Goal: Information Seeking & Learning: Learn about a topic

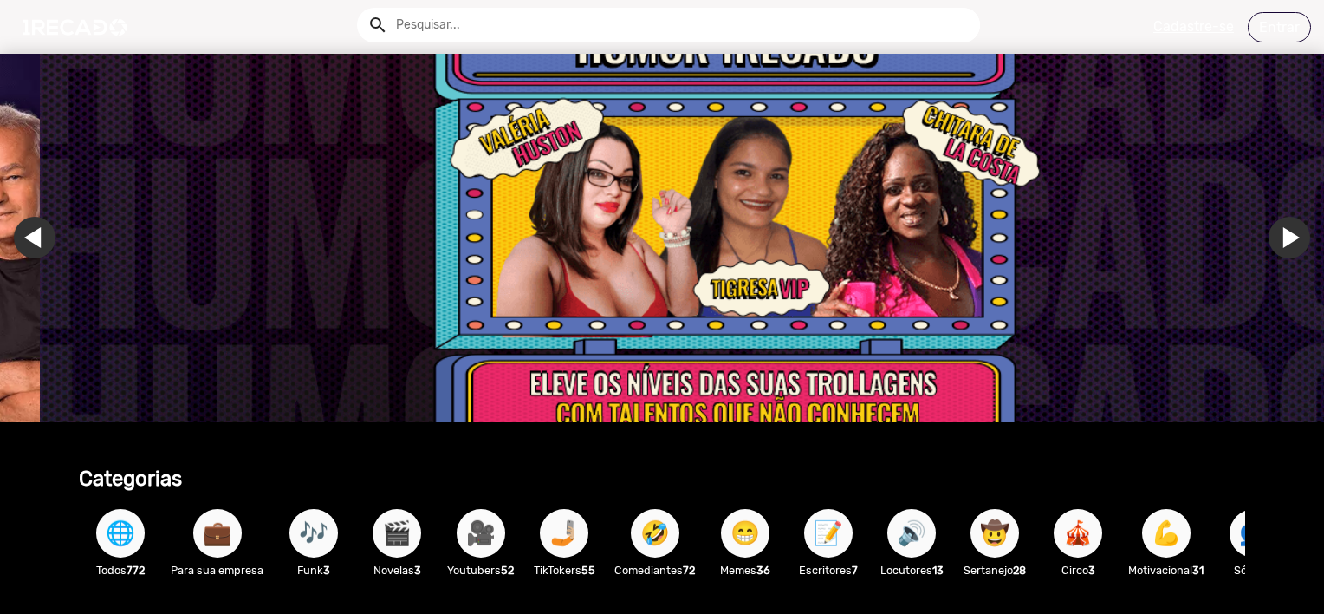
click at [482, 537] on span "🎥" at bounding box center [480, 533] width 29 height 49
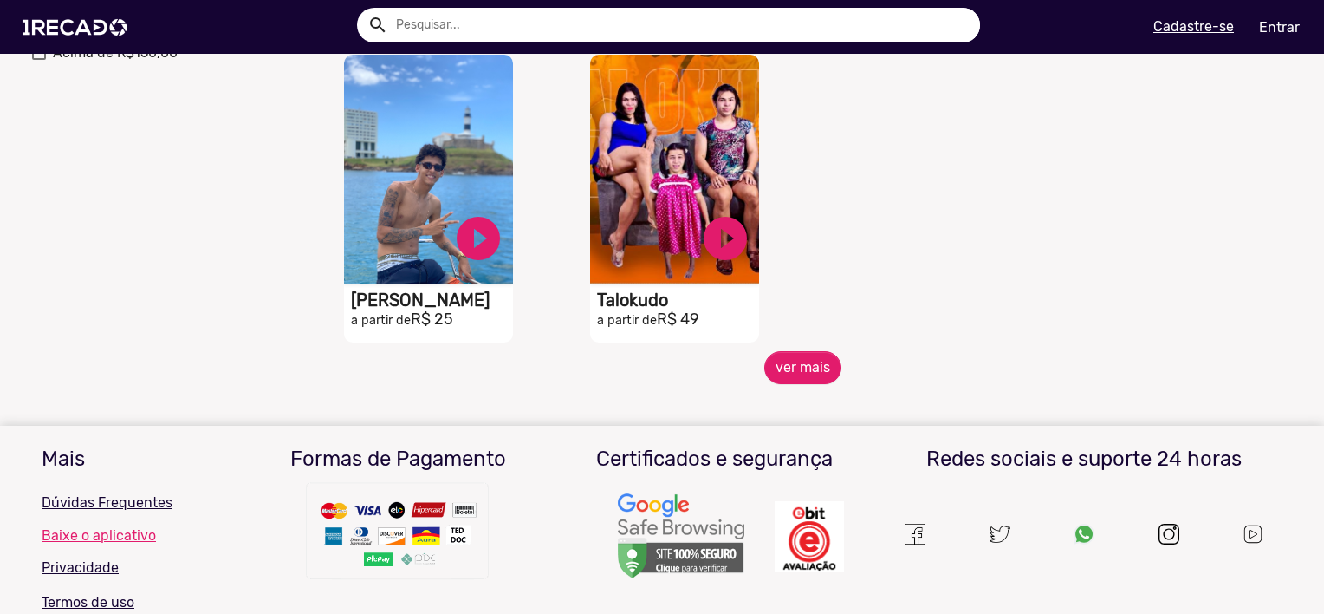
scroll to position [867, 0]
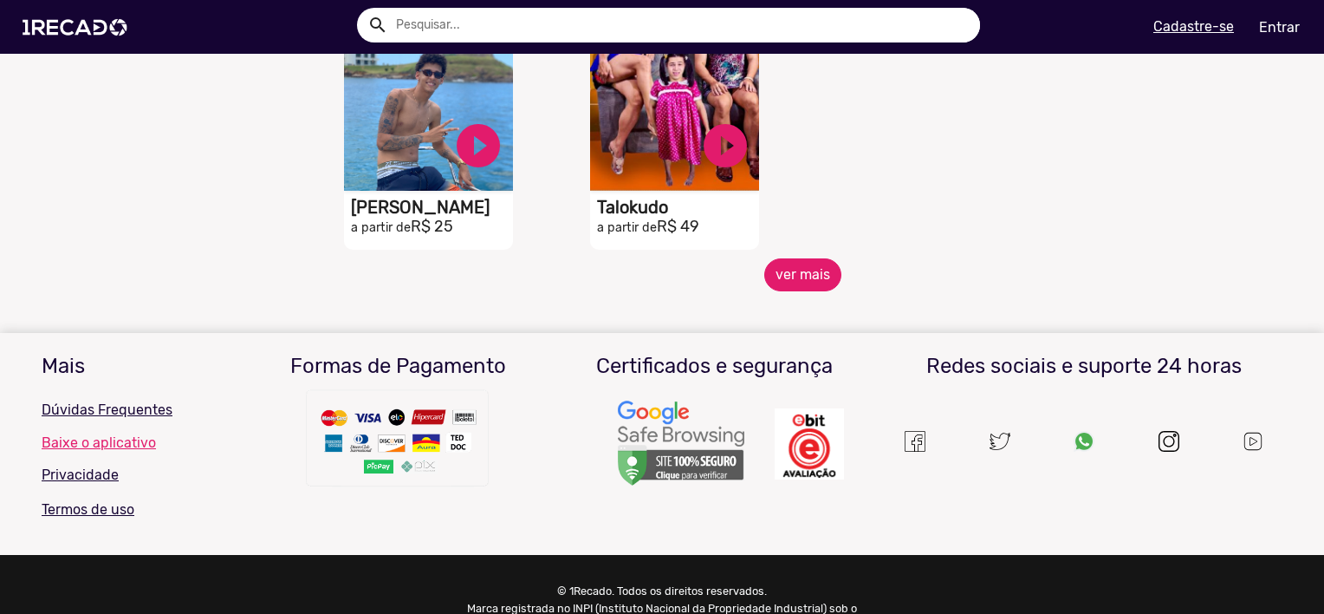
click at [811, 282] on button "ver mais" at bounding box center [802, 274] width 77 height 33
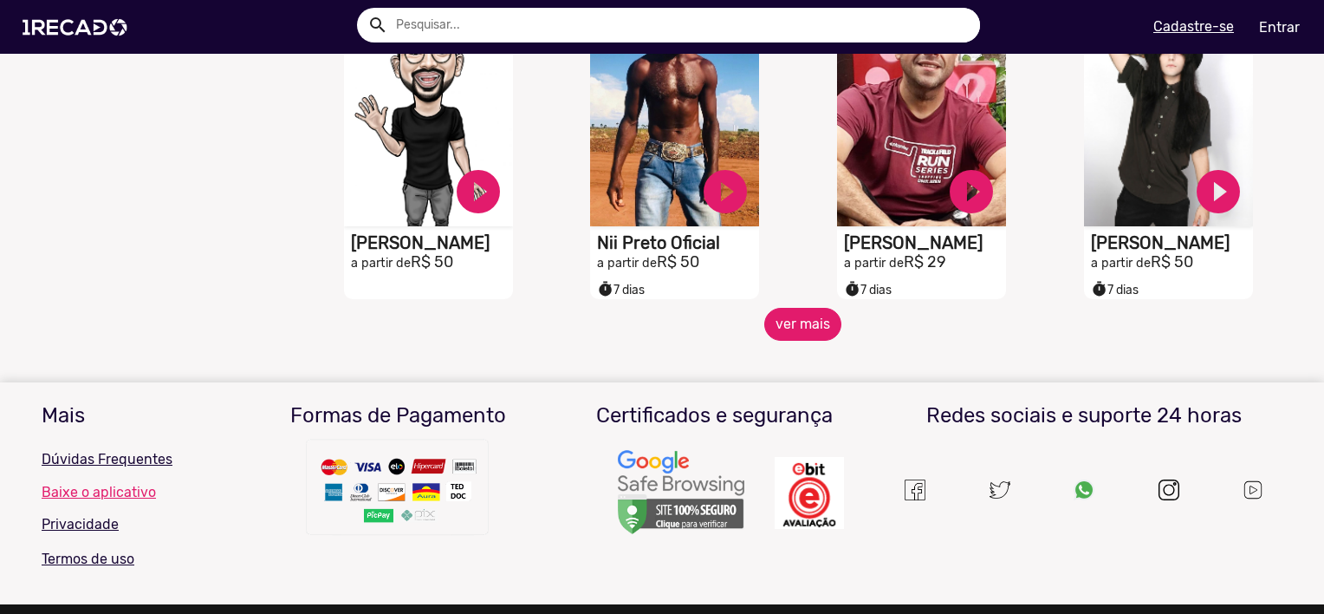
scroll to position [1444, 0]
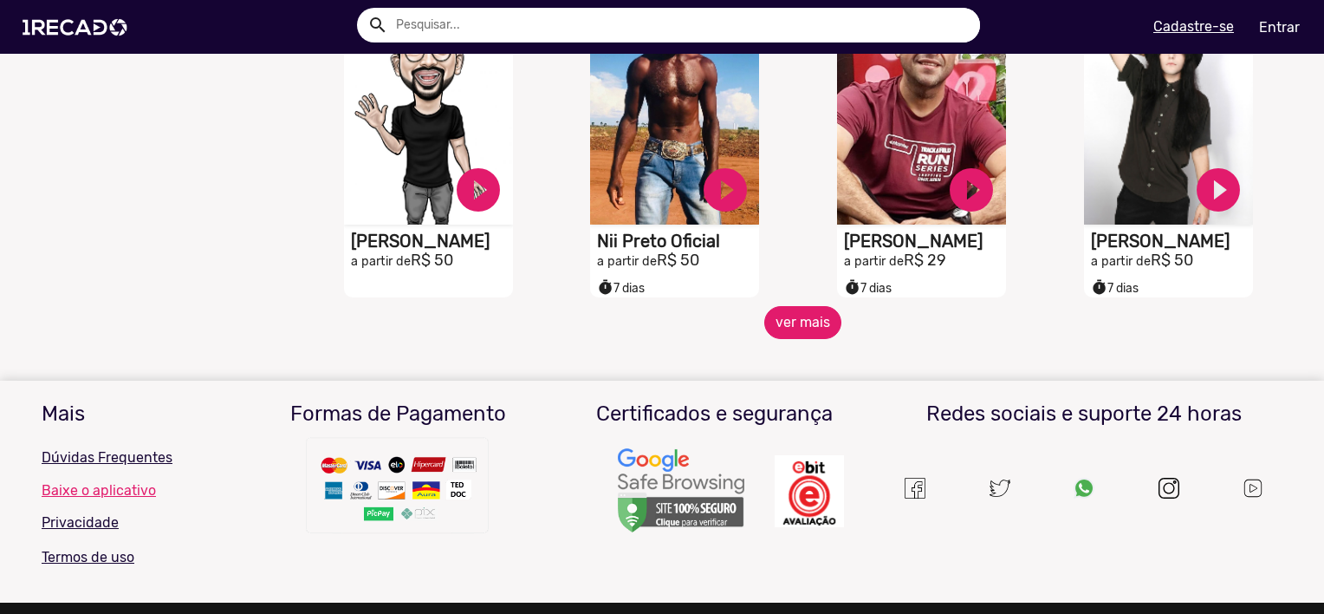
click at [795, 329] on button "ver mais" at bounding box center [802, 322] width 77 height 33
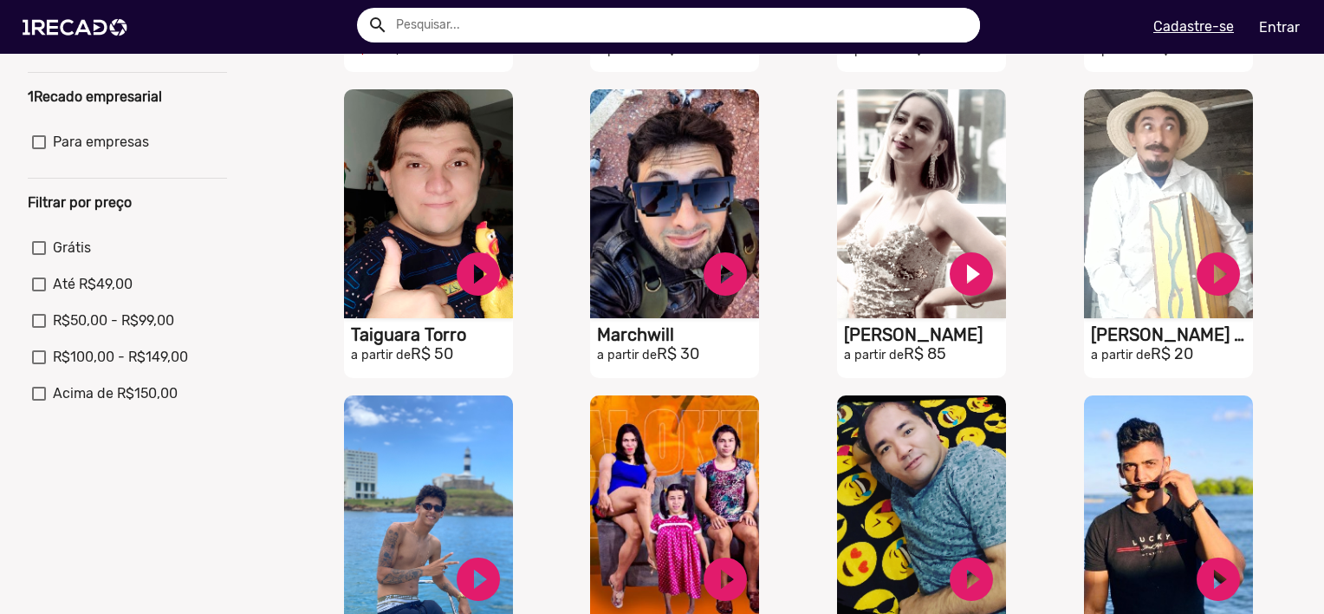
scroll to position [0, 0]
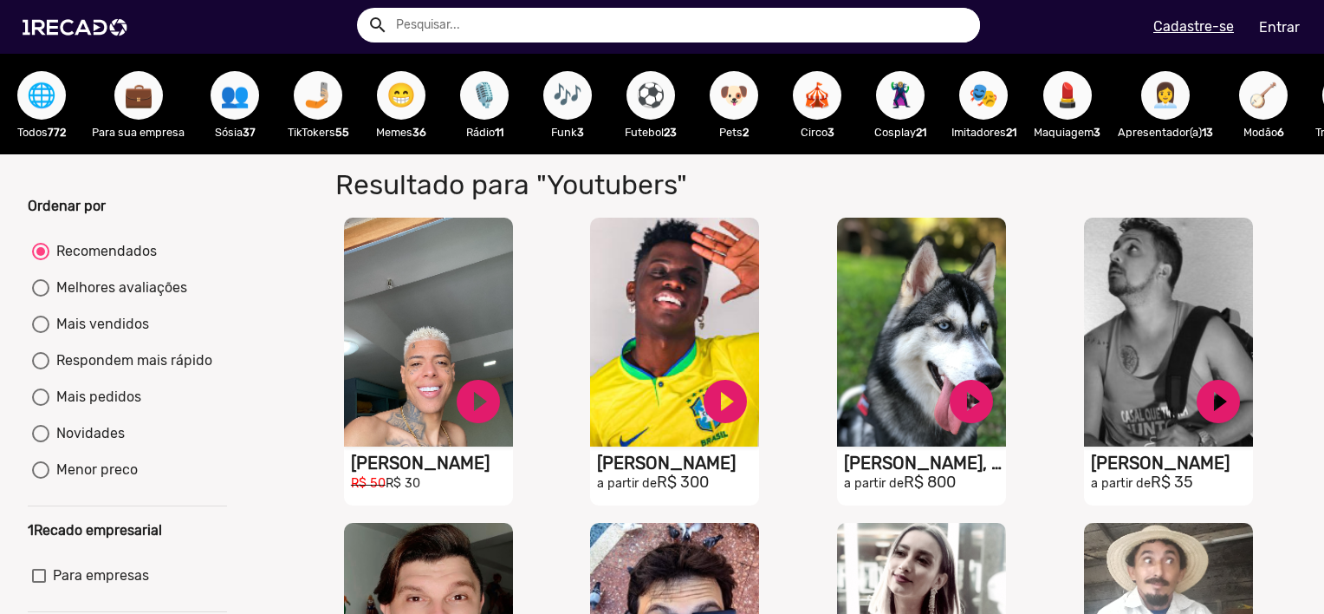
click at [661, 97] on span "⚽" at bounding box center [650, 95] width 29 height 49
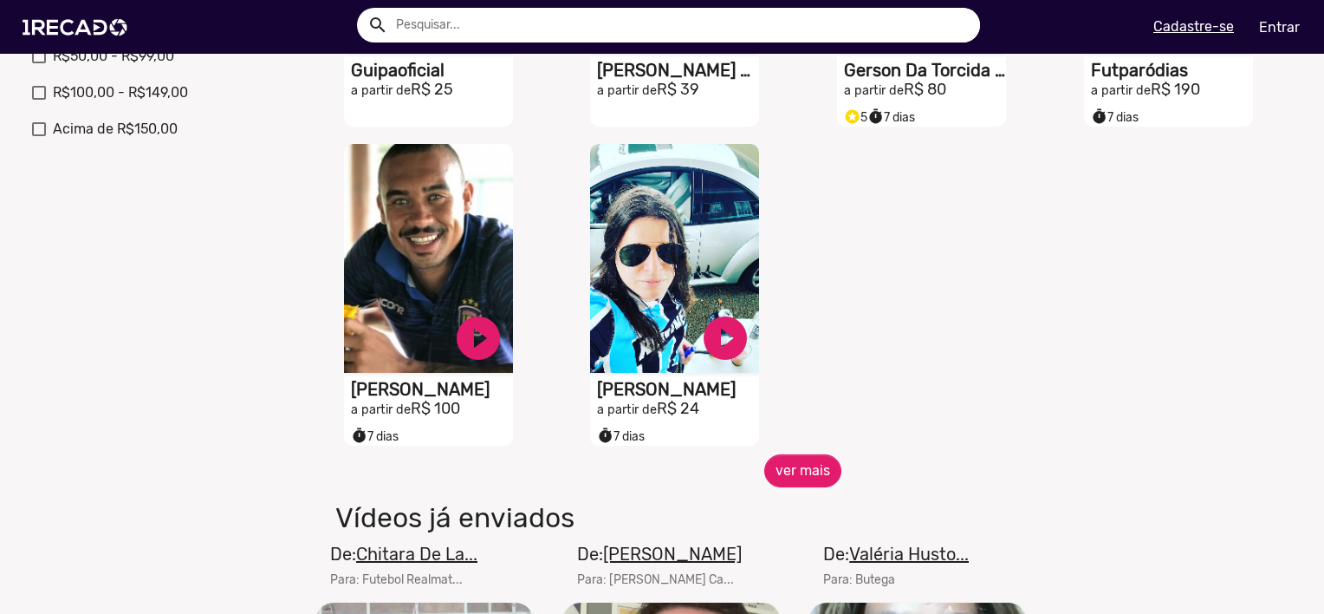
scroll to position [722, 0]
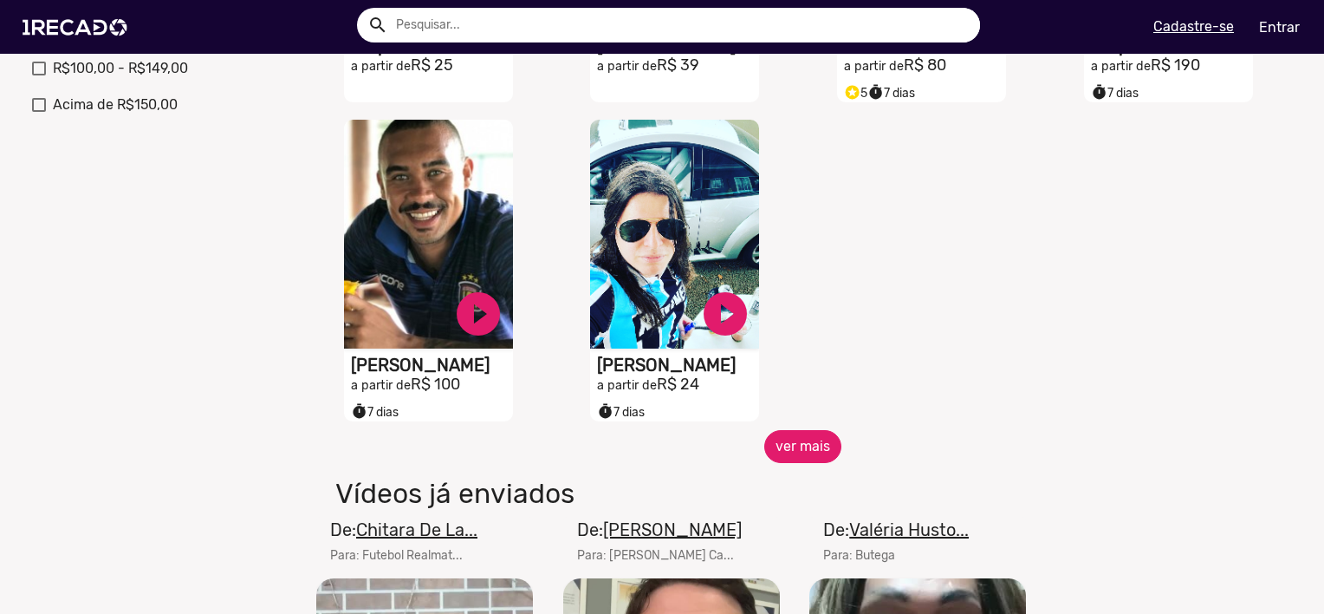
click at [801, 458] on button "ver mais" at bounding box center [802, 446] width 77 height 33
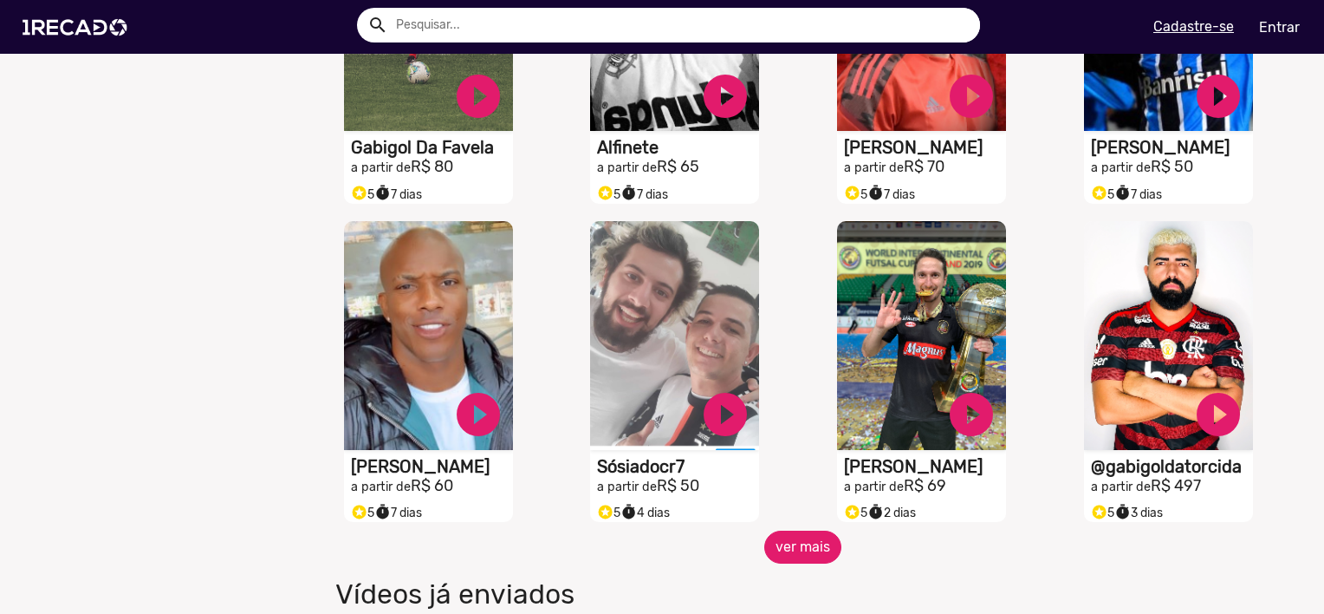
scroll to position [1300, 0]
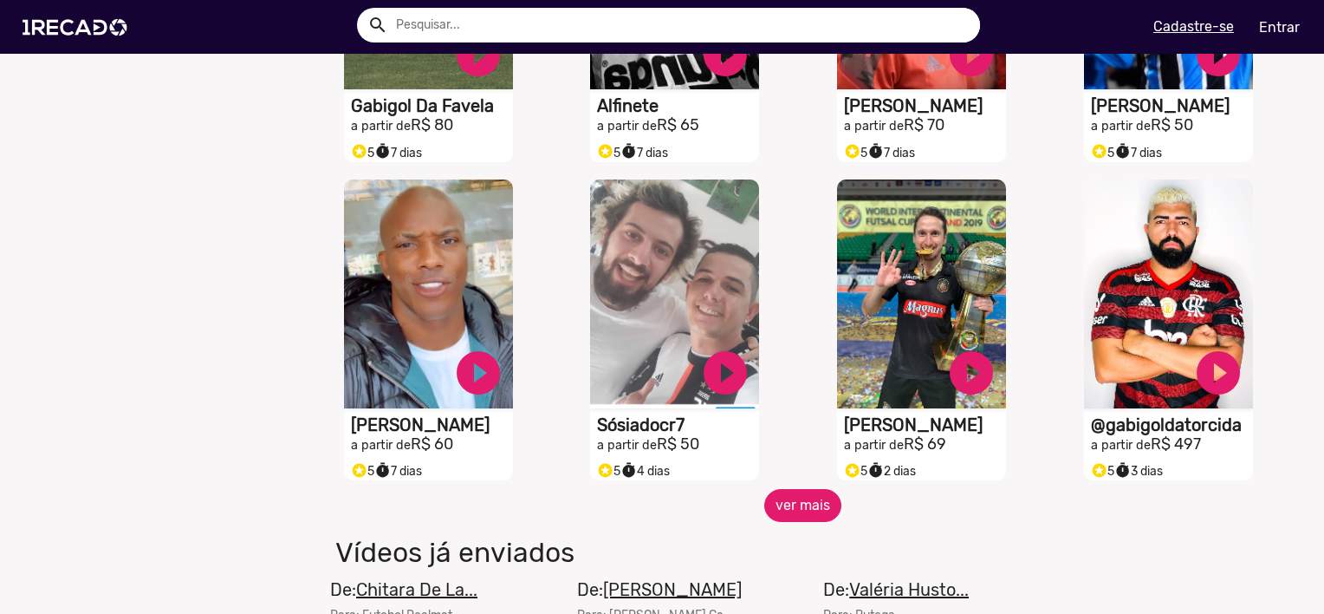
click at [796, 517] on button "ver mais" at bounding box center [802, 505] width 77 height 33
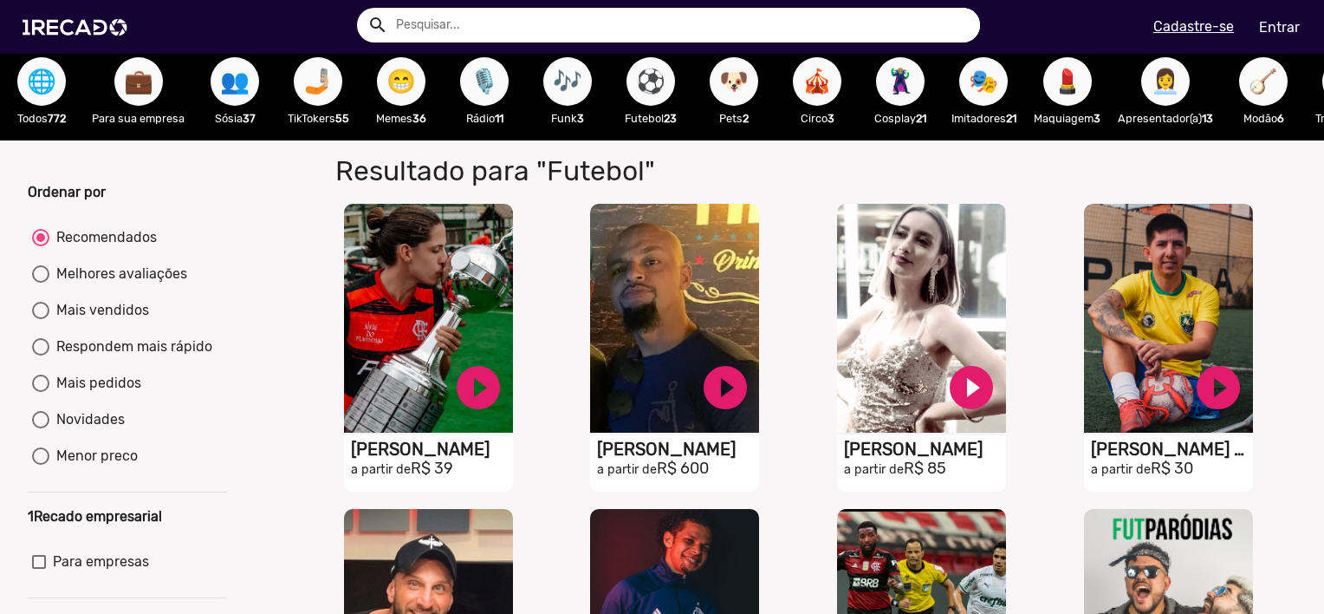
scroll to position [0, 0]
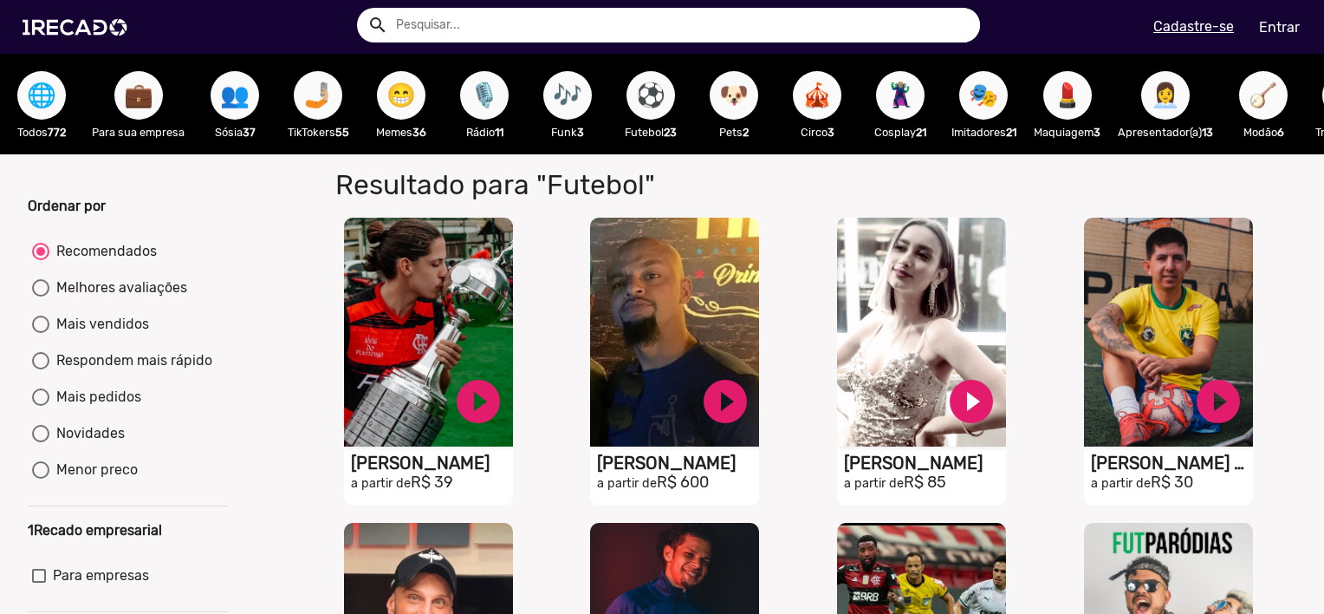
click at [399, 18] on input "text" at bounding box center [681, 25] width 597 height 35
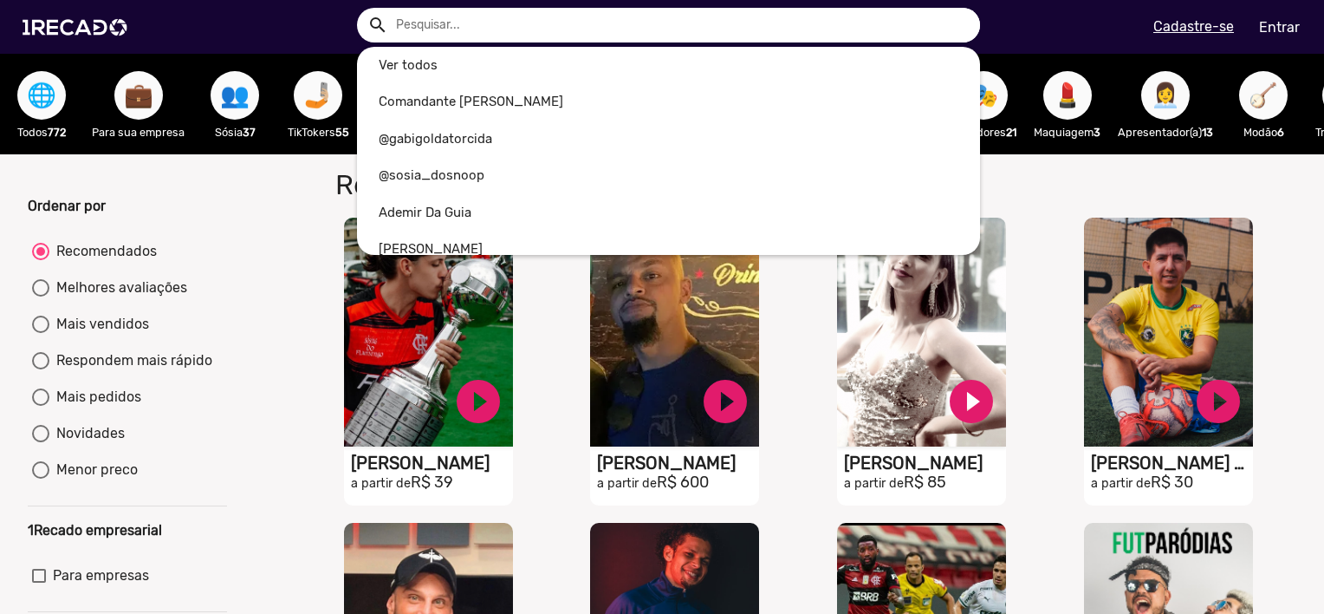
type input "g"
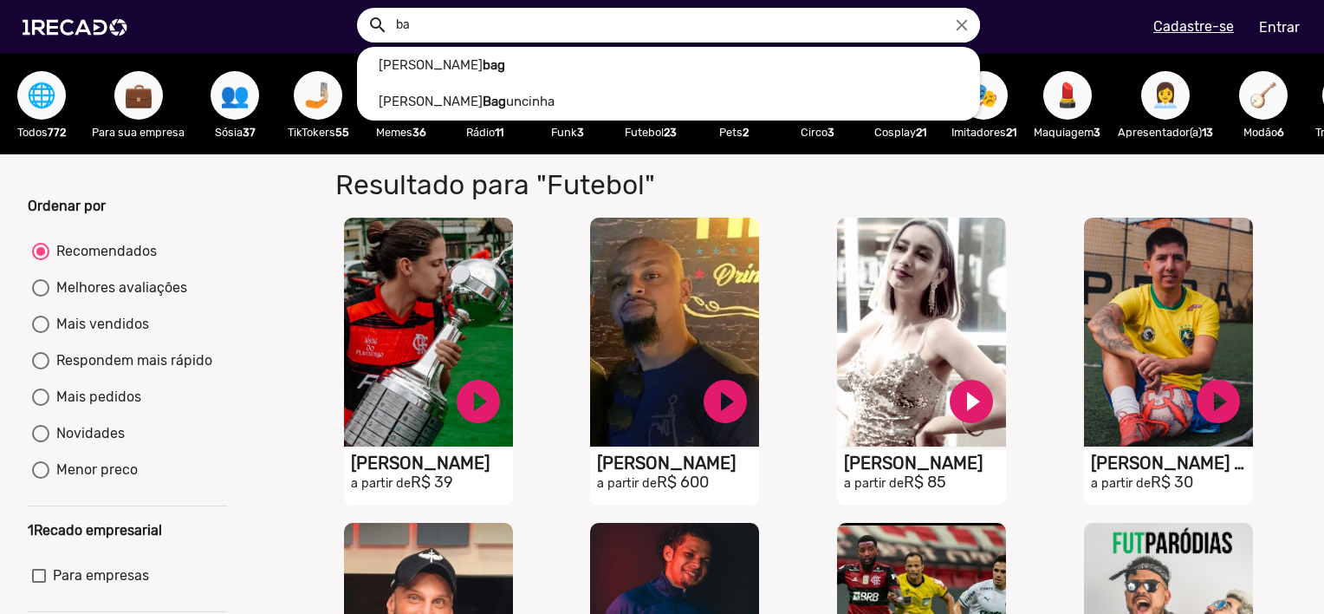
type input "b"
